Goal: Information Seeking & Learning: Learn about a topic

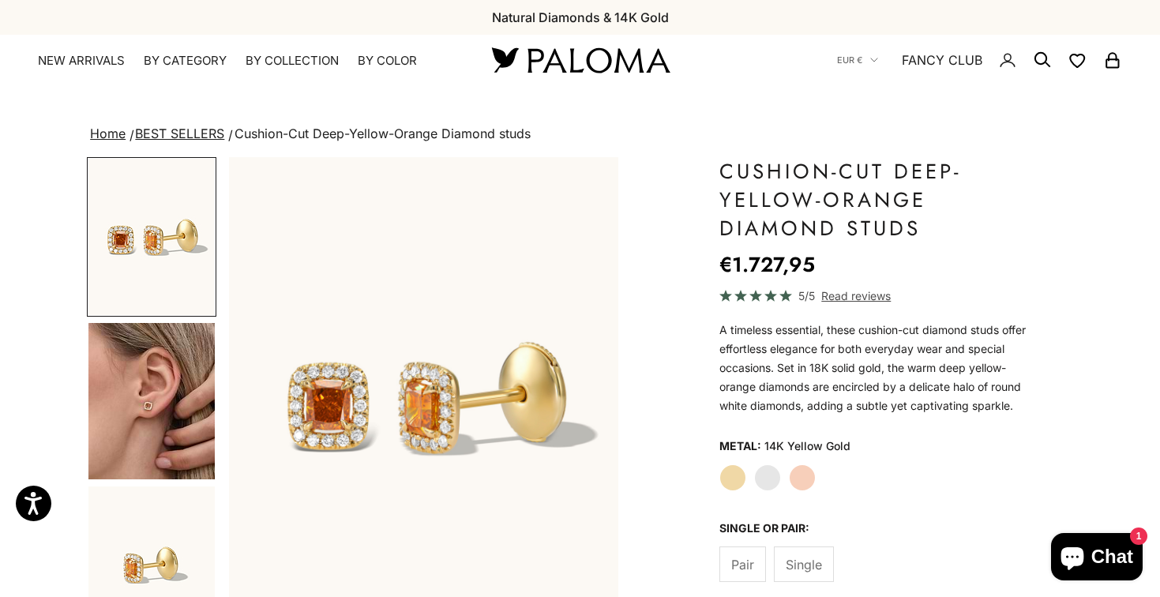
scroll to position [78, 0]
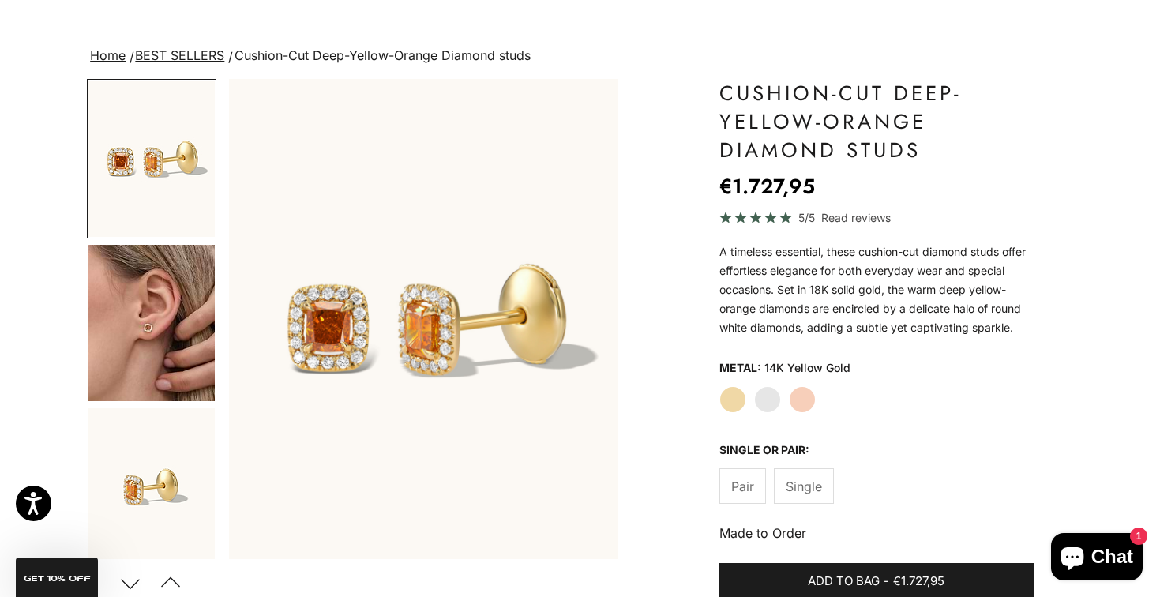
click at [198, 339] on img "Go to item 4" at bounding box center [151, 323] width 126 height 156
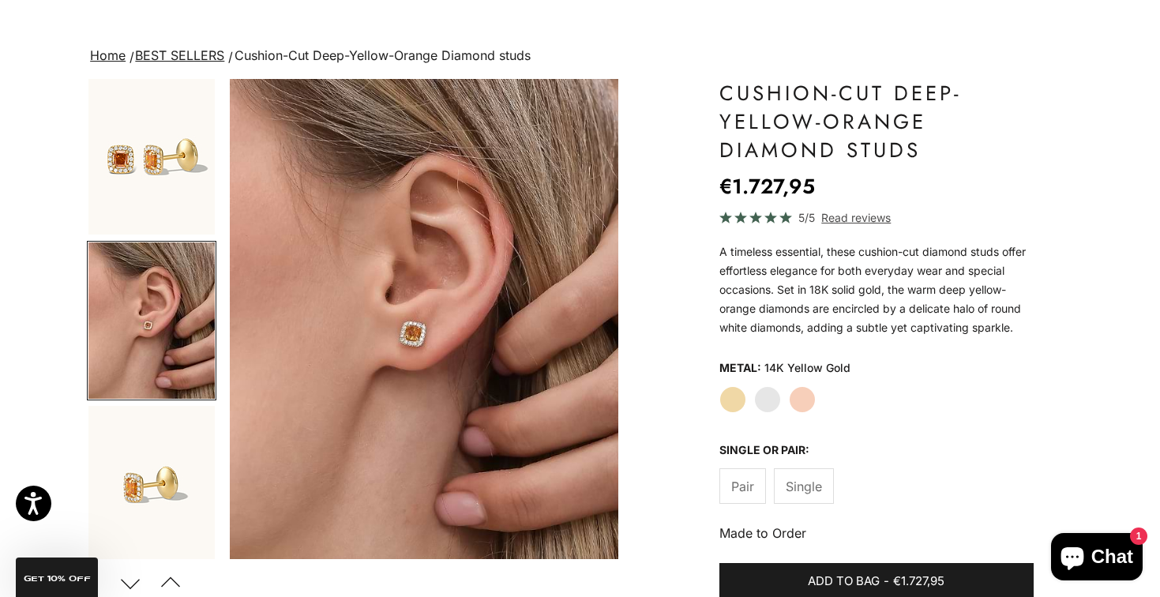
click at [169, 433] on img "Go to item 5" at bounding box center [151, 484] width 126 height 156
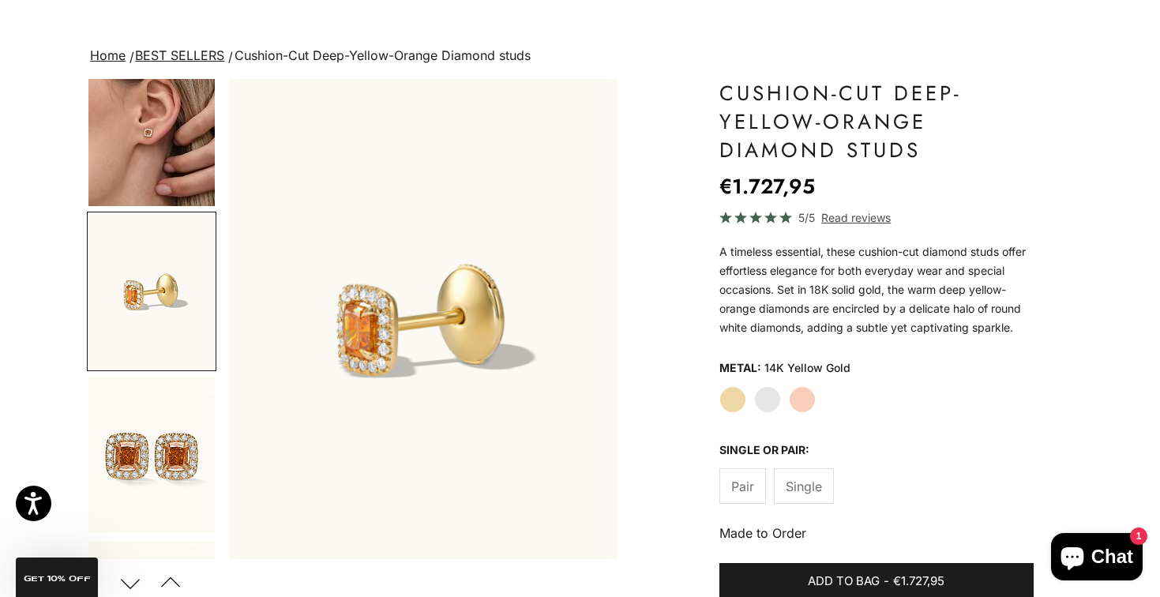
scroll to position [213, 0]
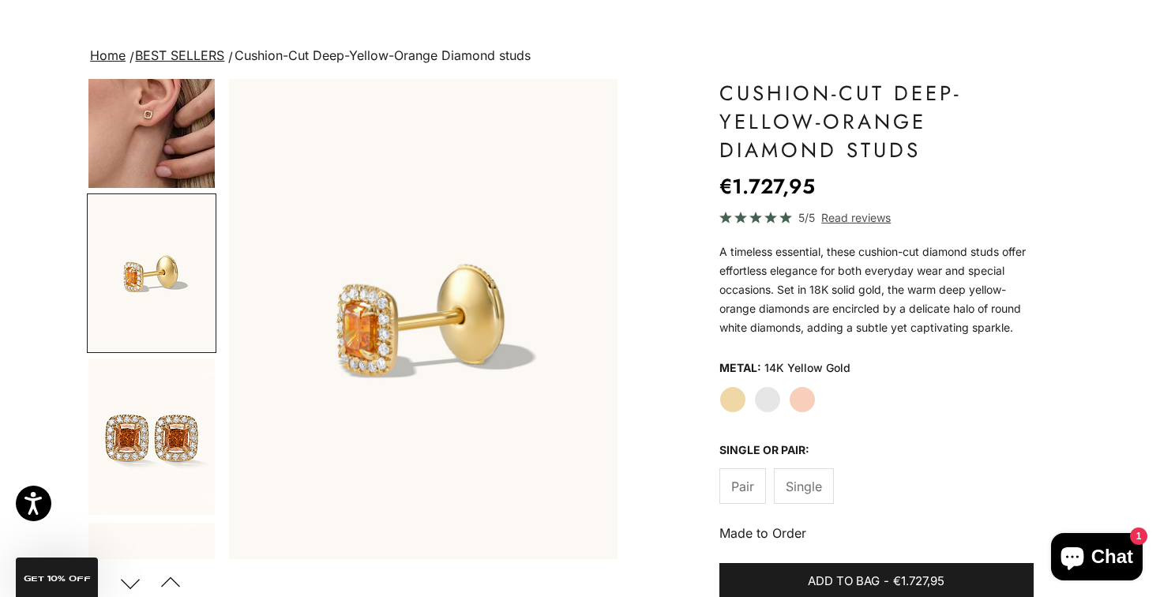
click at [155, 291] on img "Go to item 5" at bounding box center [151, 273] width 126 height 156
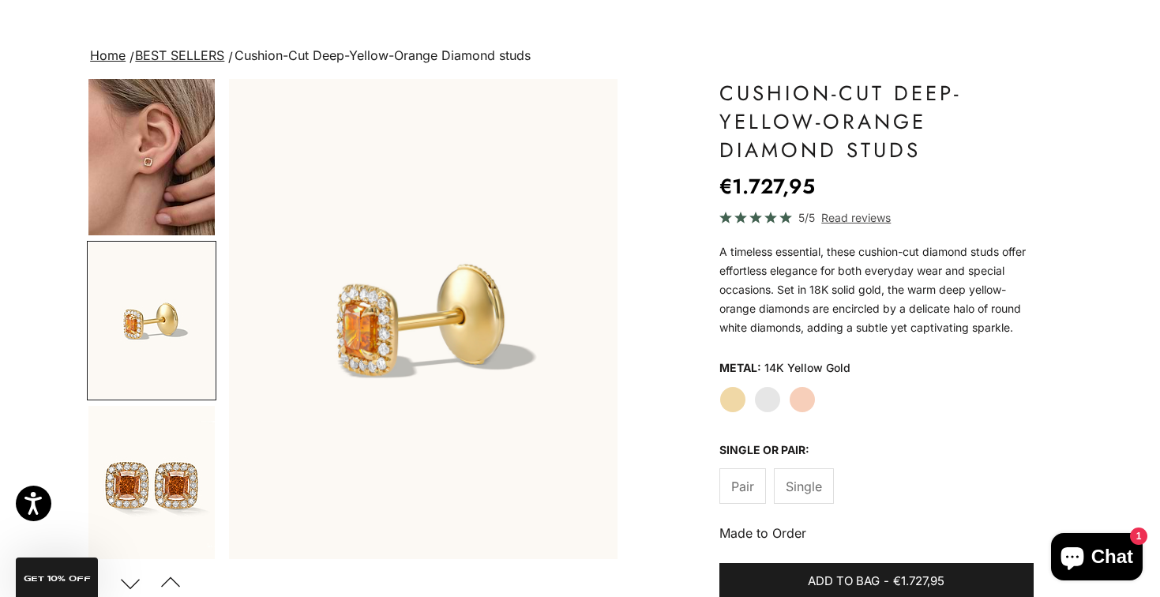
click at [163, 175] on img "Go to item 4" at bounding box center [151, 157] width 126 height 156
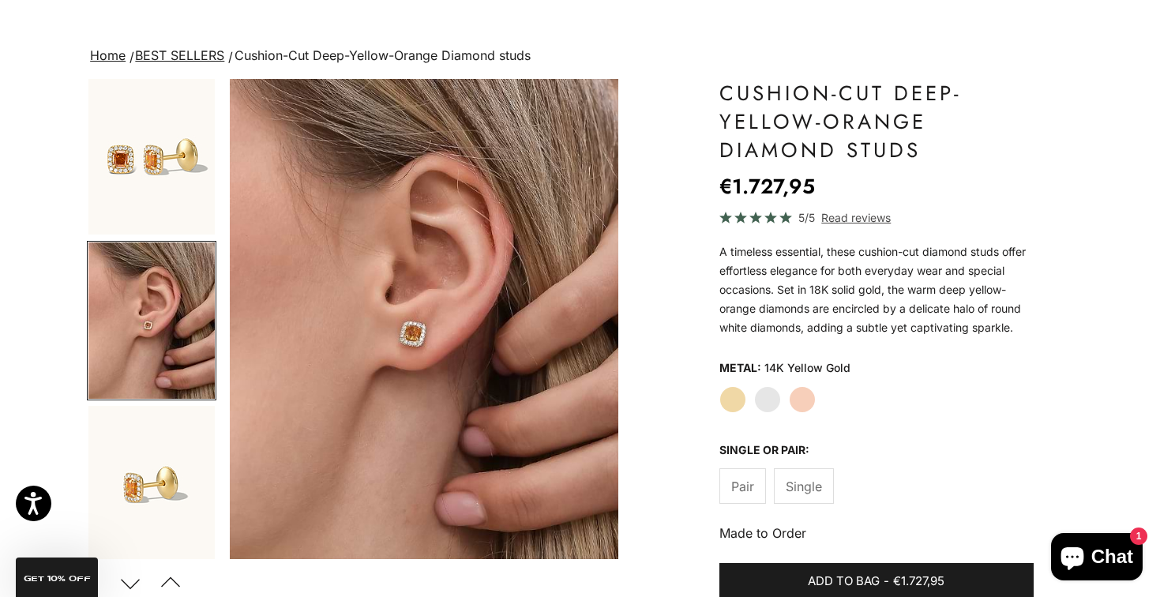
click at [176, 105] on img "Go to item 1" at bounding box center [151, 156] width 126 height 156
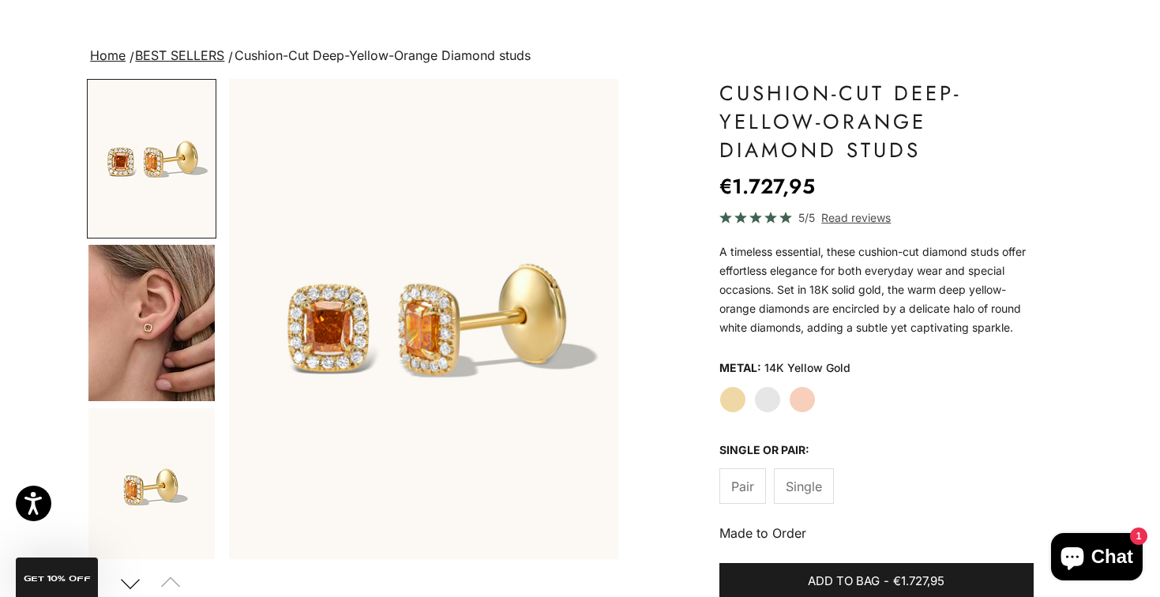
scroll to position [0, 0]
click at [160, 288] on img "Go to item 4" at bounding box center [151, 323] width 126 height 156
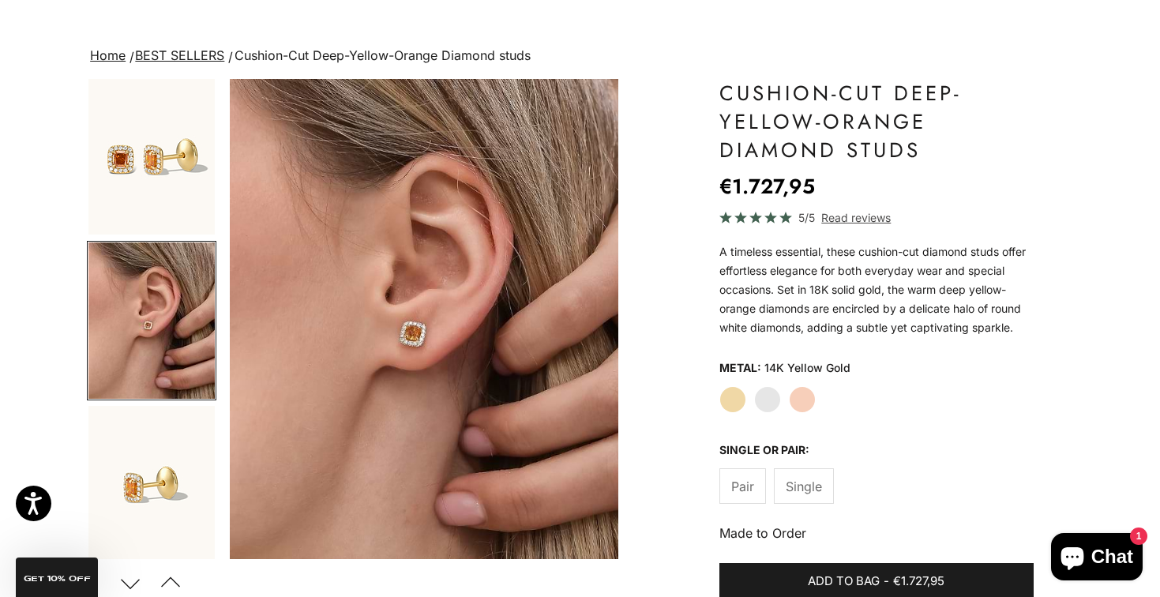
click at [174, 450] on img "Go to item 5" at bounding box center [151, 484] width 126 height 156
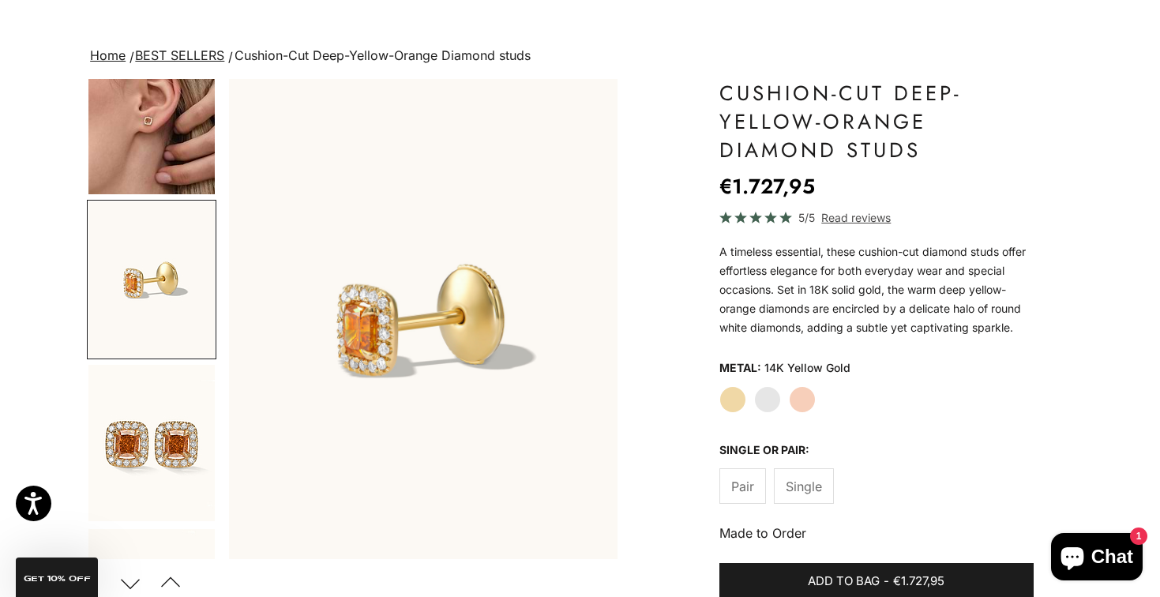
click at [173, 456] on img "Go to item 8" at bounding box center [151, 443] width 126 height 156
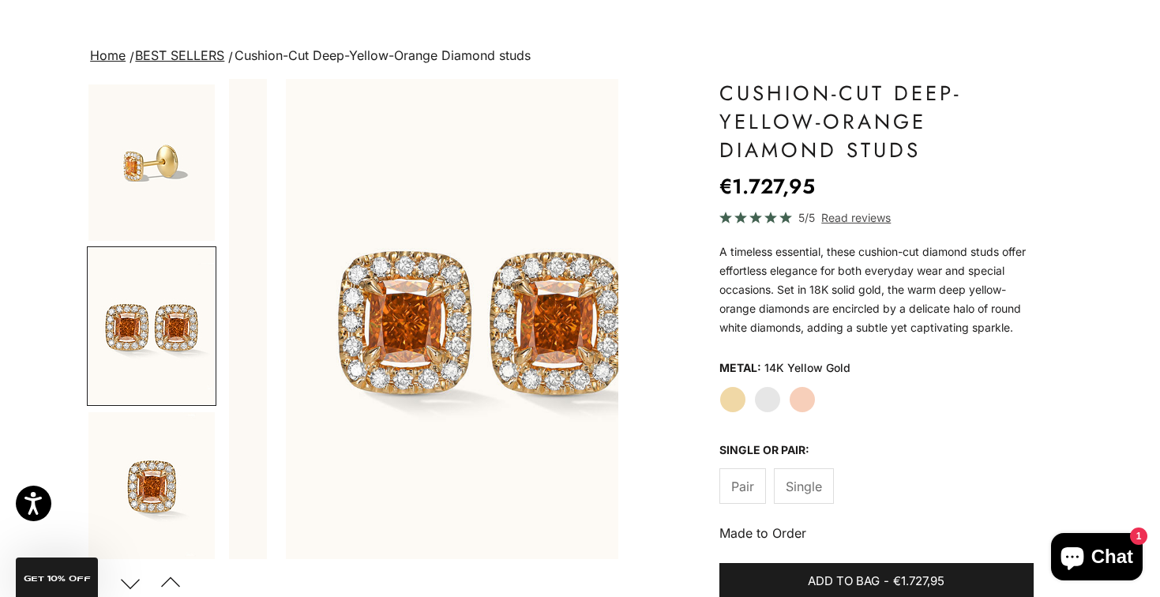
scroll to position [0, 1223]
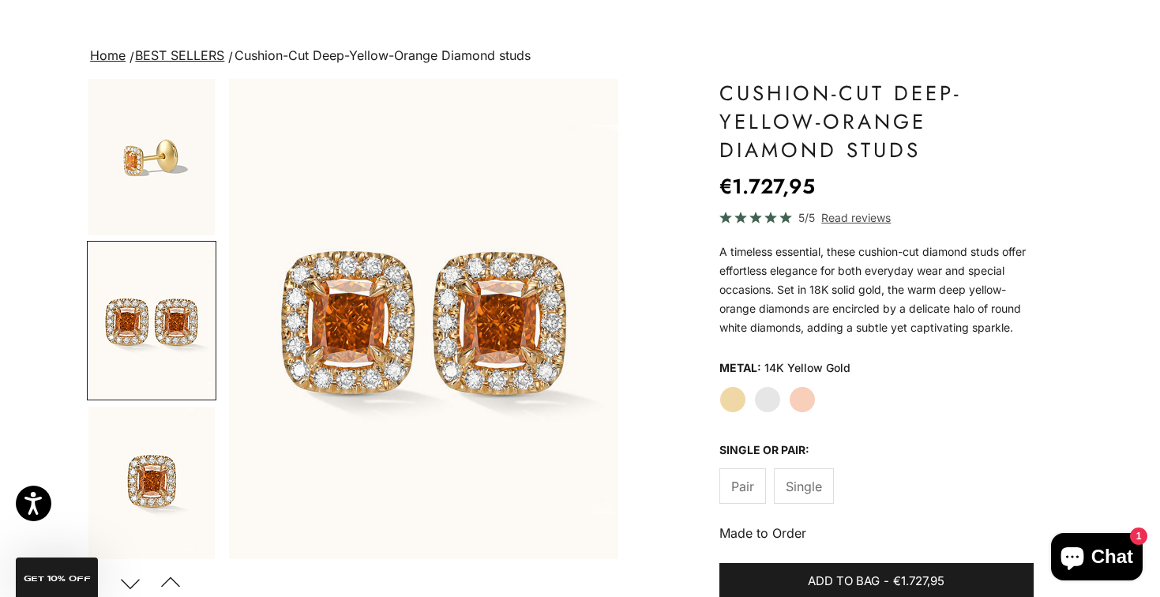
click at [171, 470] on img "Go to item 9" at bounding box center [151, 485] width 126 height 156
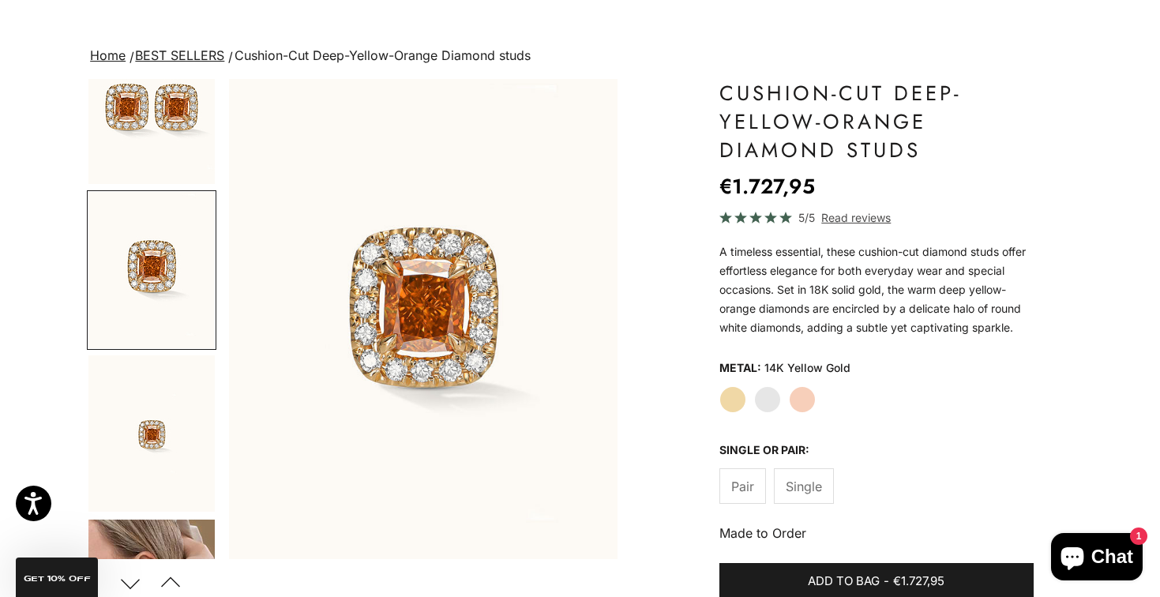
click at [154, 418] on img "Go to item 10" at bounding box center [151, 433] width 126 height 156
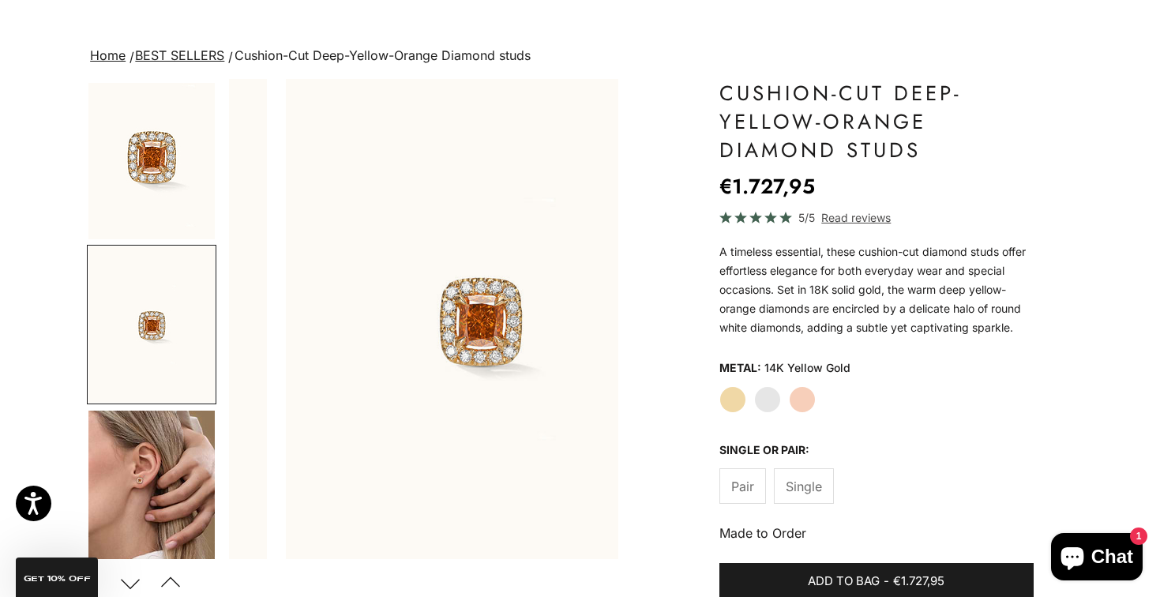
scroll to position [0, 2038]
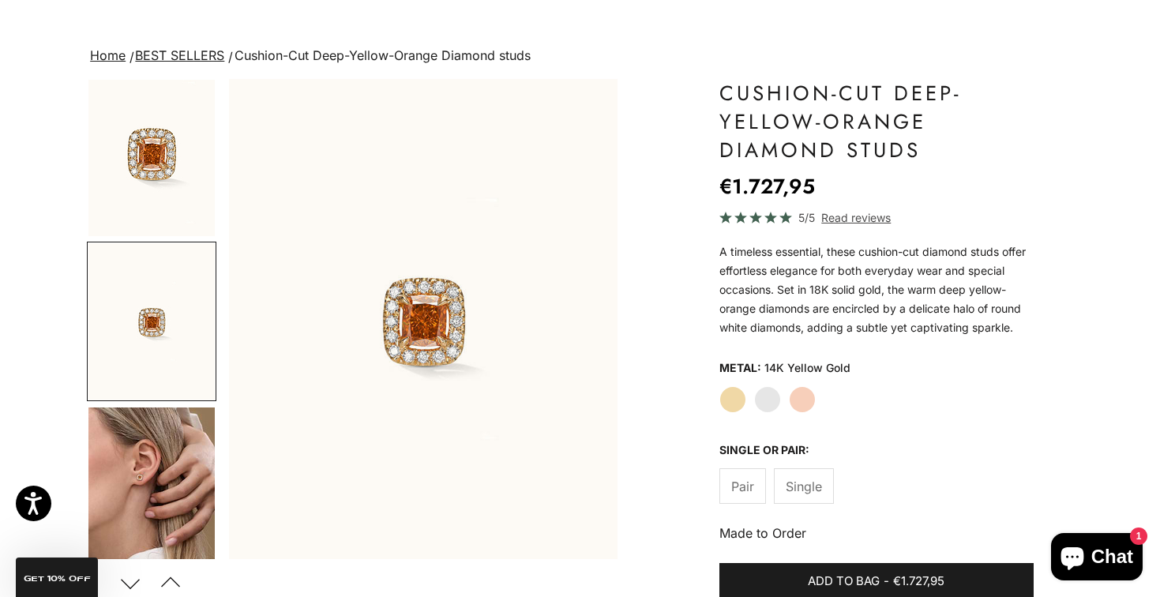
click at [155, 477] on img "Go to item 11" at bounding box center [151, 485] width 126 height 156
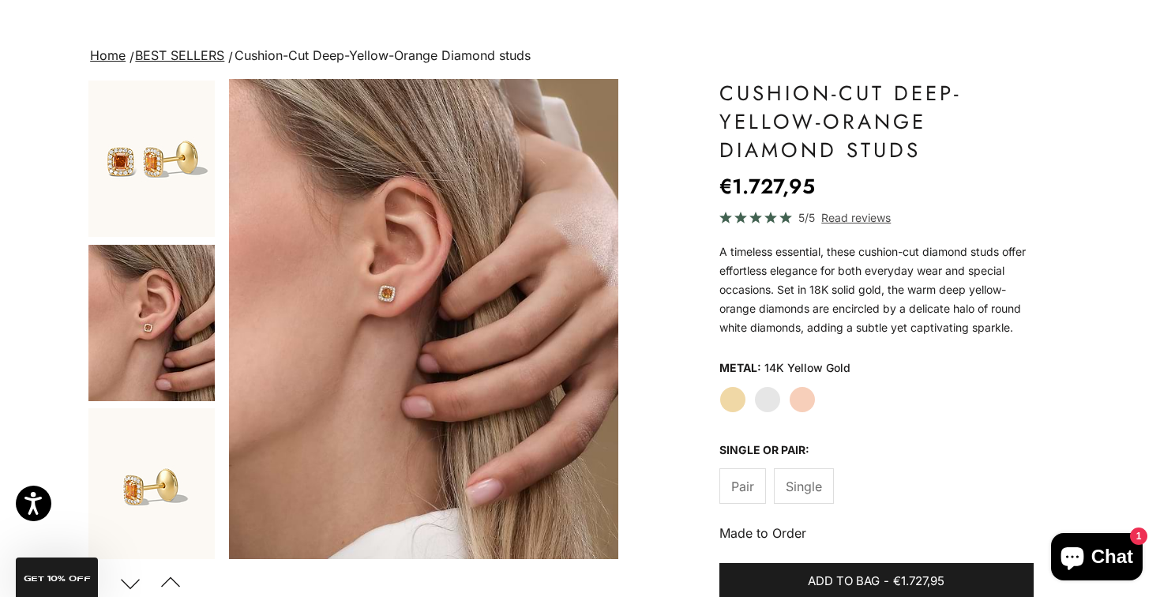
scroll to position [0, 0]
click at [129, 141] on img "Go to item 1" at bounding box center [151, 159] width 126 height 156
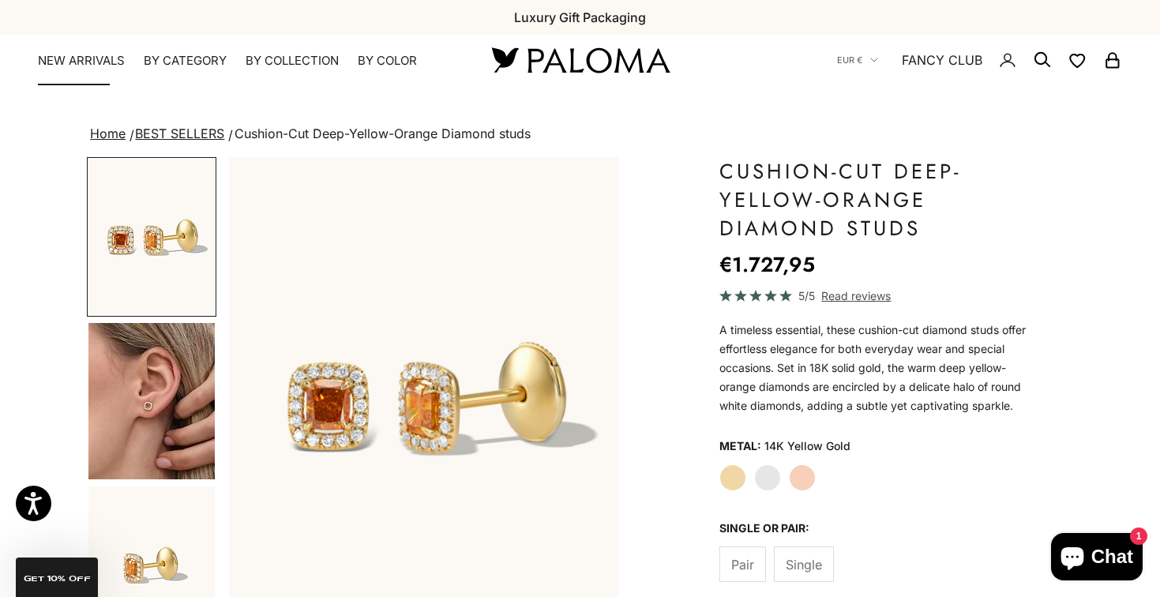
click at [115, 57] on link "NEW ARRIVALS" at bounding box center [81, 61] width 87 height 16
click at [488, 379] on img "Item 1 of 15" at bounding box center [423, 397] width 388 height 480
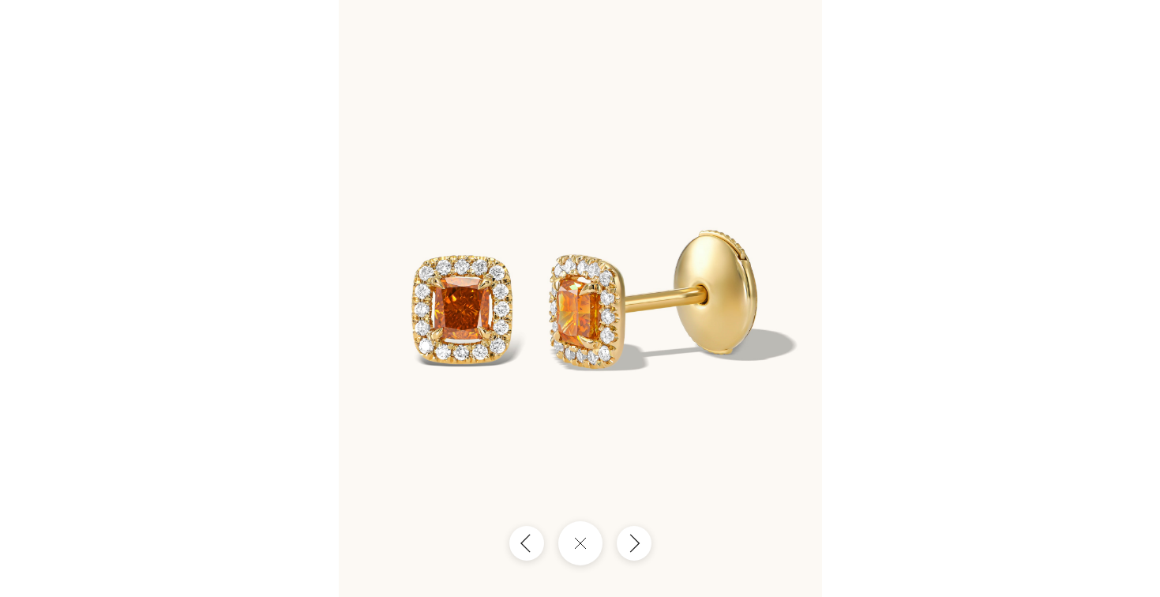
click at [574, 407] on img at bounding box center [580, 298] width 483 height 597
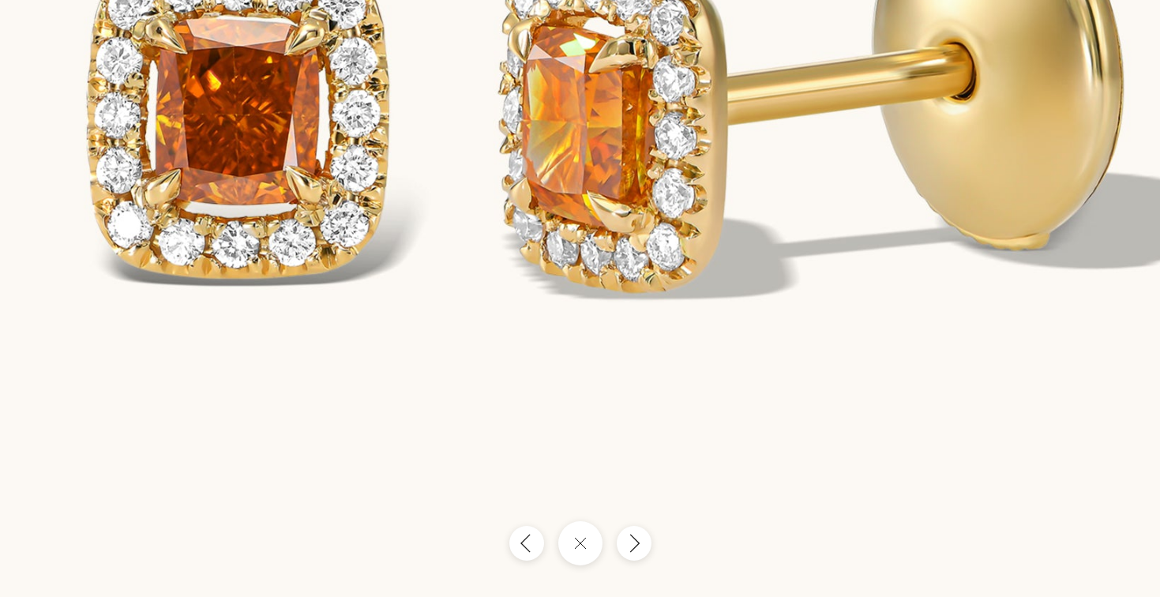
click at [317, 190] on img at bounding box center [593, 82] width 1450 height 1791
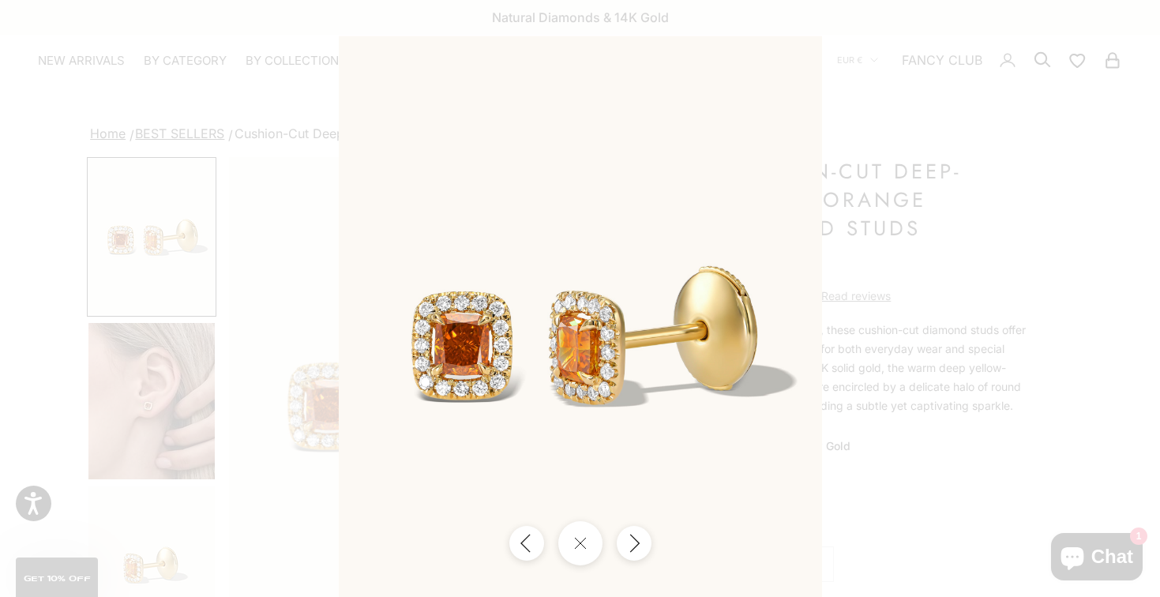
click at [529, 370] on img at bounding box center [580, 334] width 483 height 597
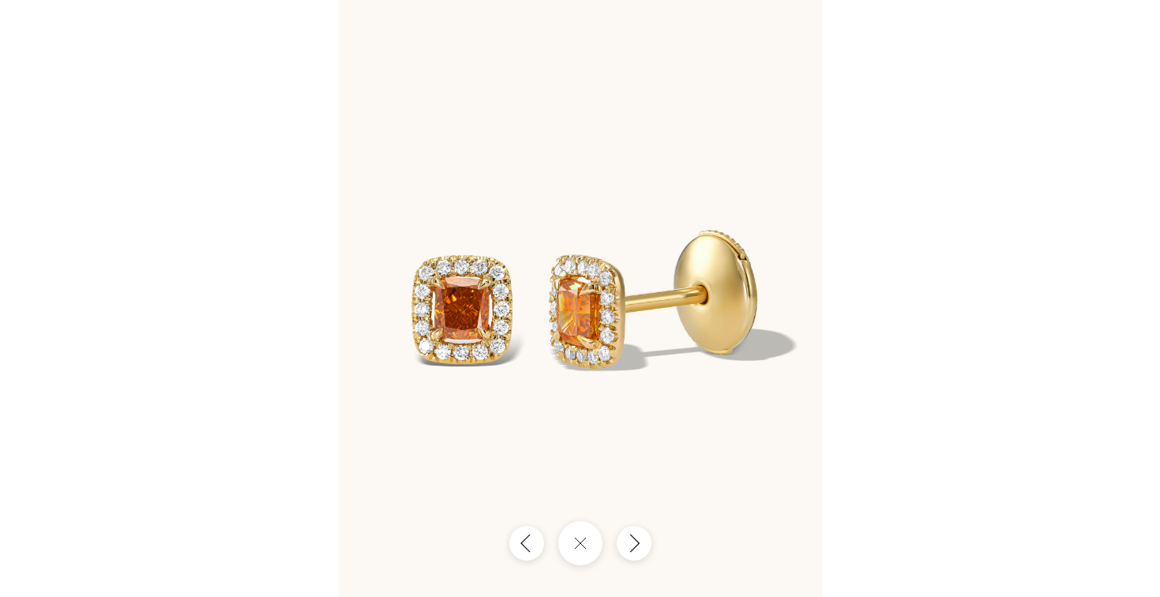
click at [483, 321] on img at bounding box center [580, 298] width 483 height 597
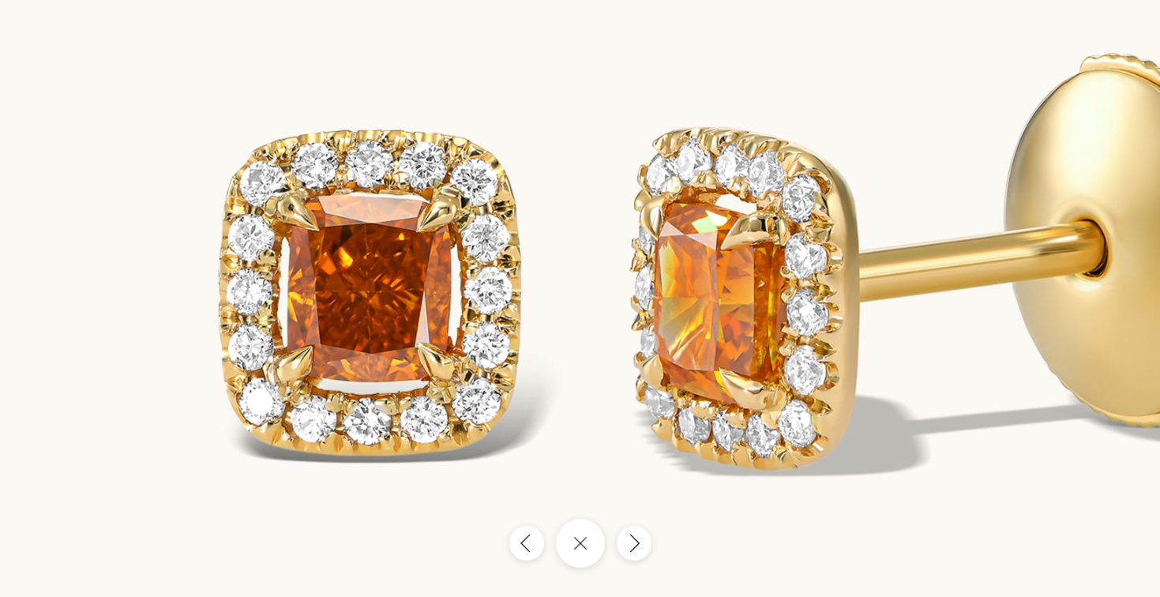
click at [588, 546] on button "Close gallery" at bounding box center [580, 543] width 49 height 49
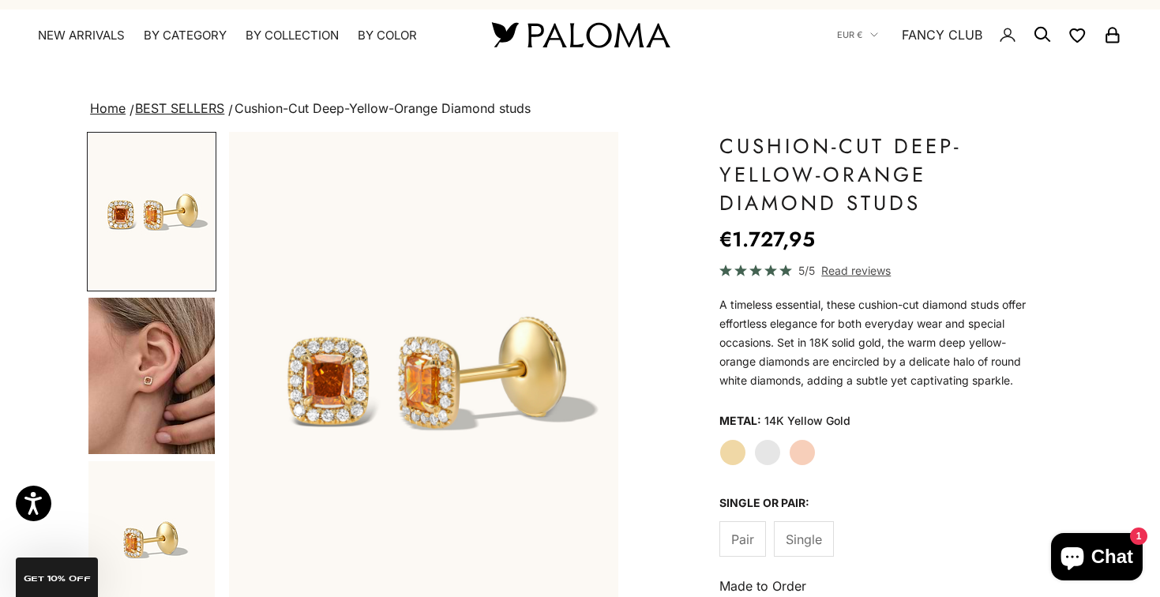
scroll to position [24, 0]
click at [939, 35] on link "FANCY CLUB" at bounding box center [942, 35] width 81 height 21
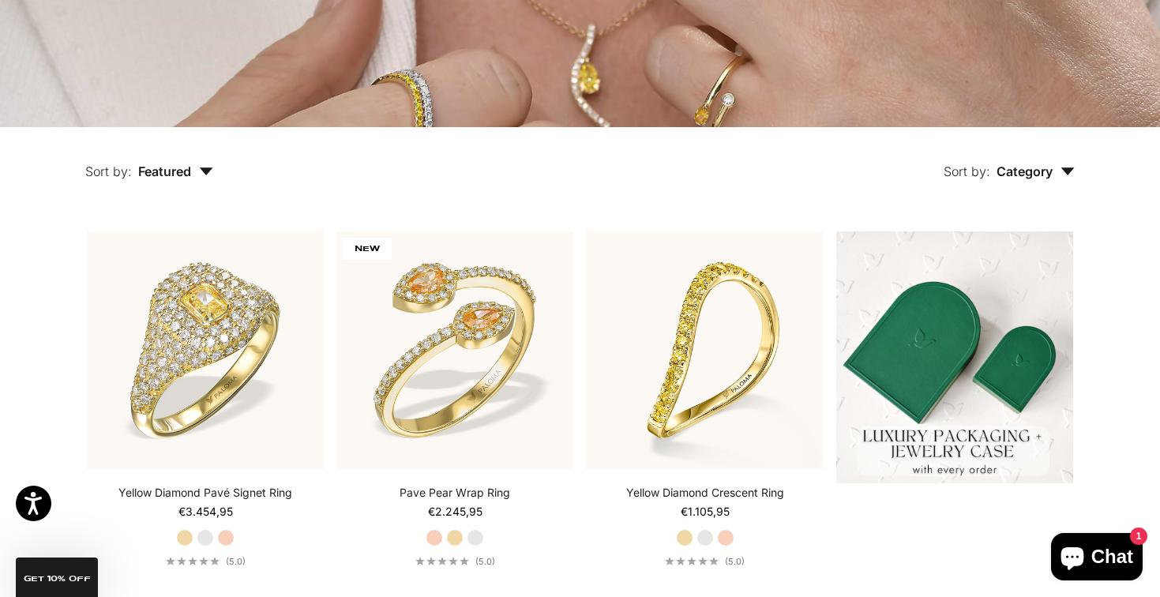
scroll to position [268, 0]
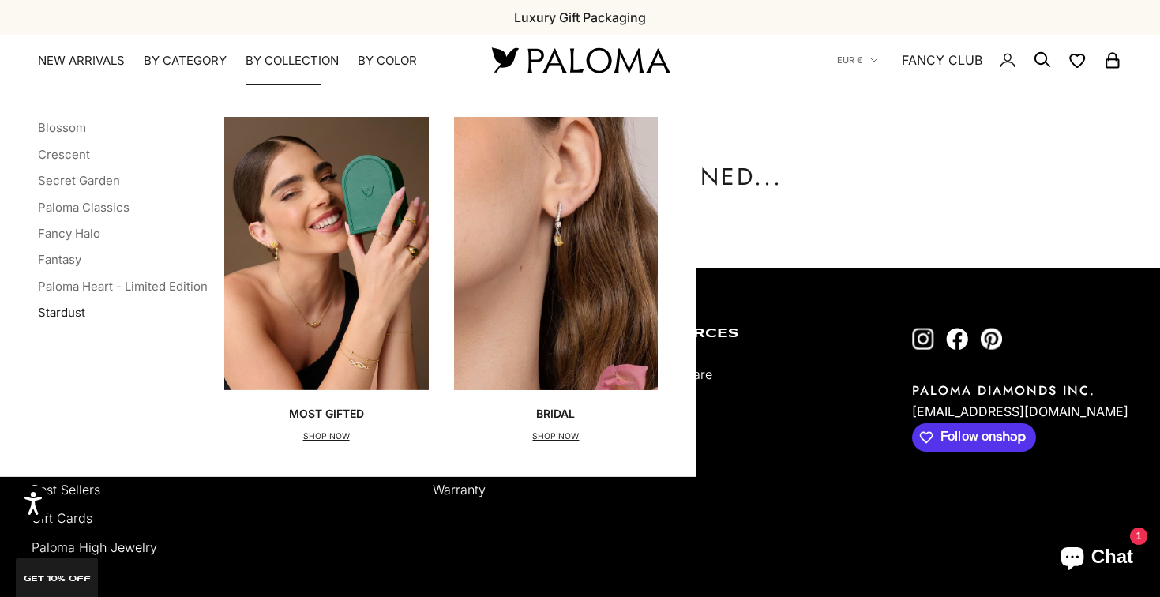
click at [73, 306] on link "Stardust" at bounding box center [61, 312] width 47 height 15
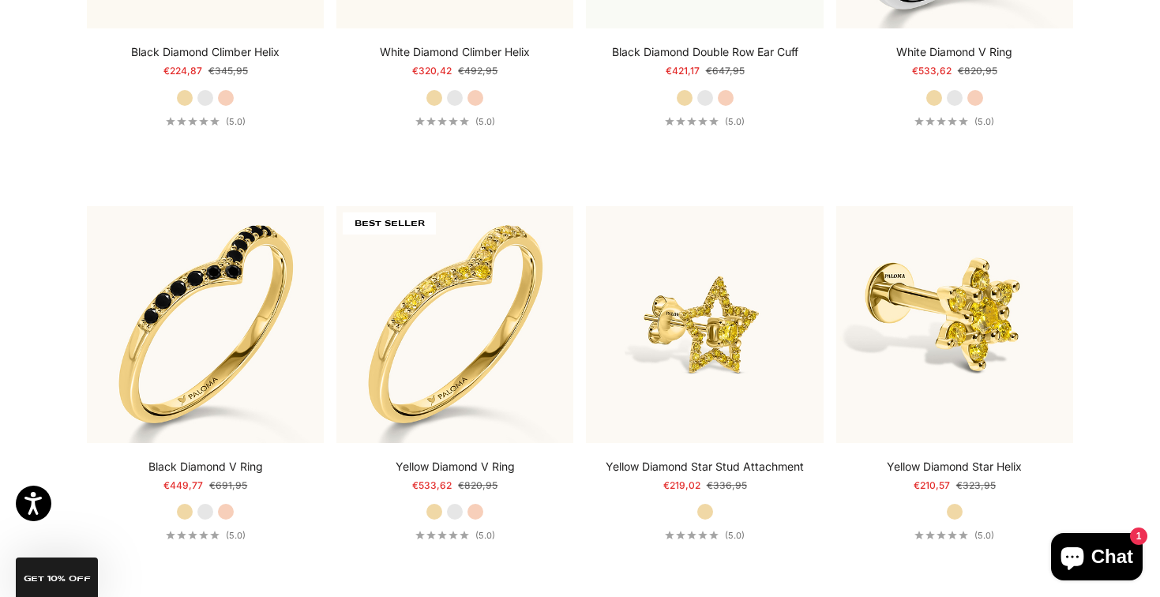
scroll to position [3595, 0]
